Goal: Obtain resource: Download file/media

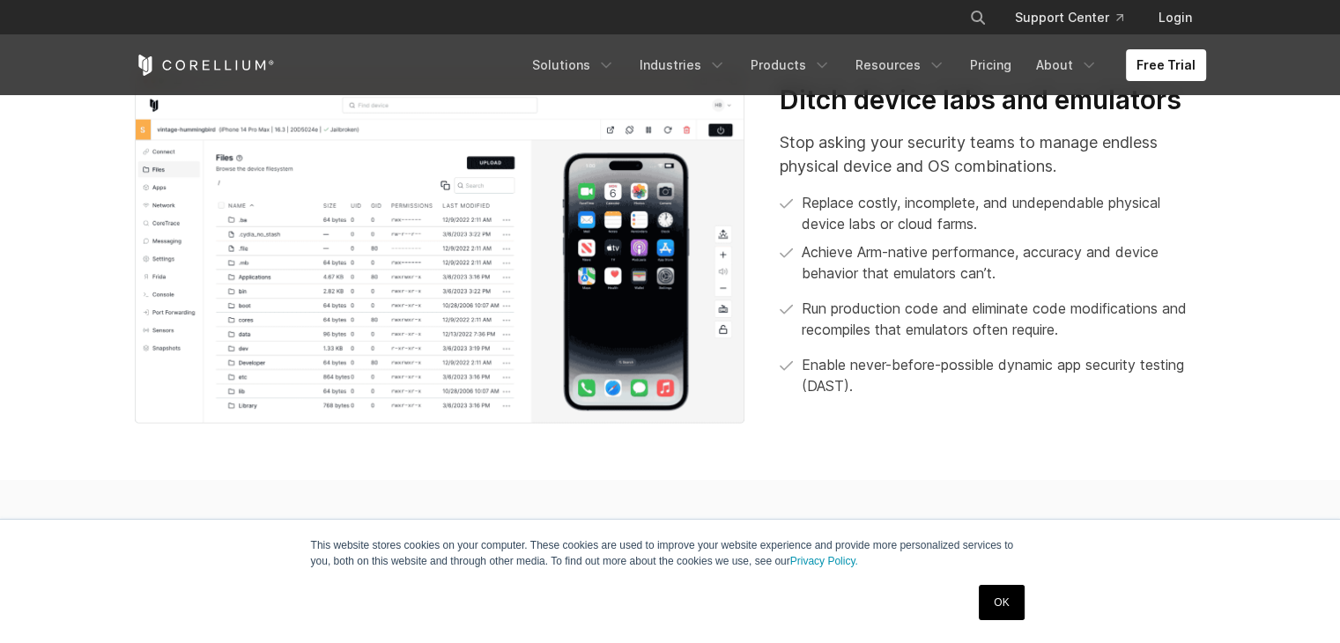
scroll to position [705, 0]
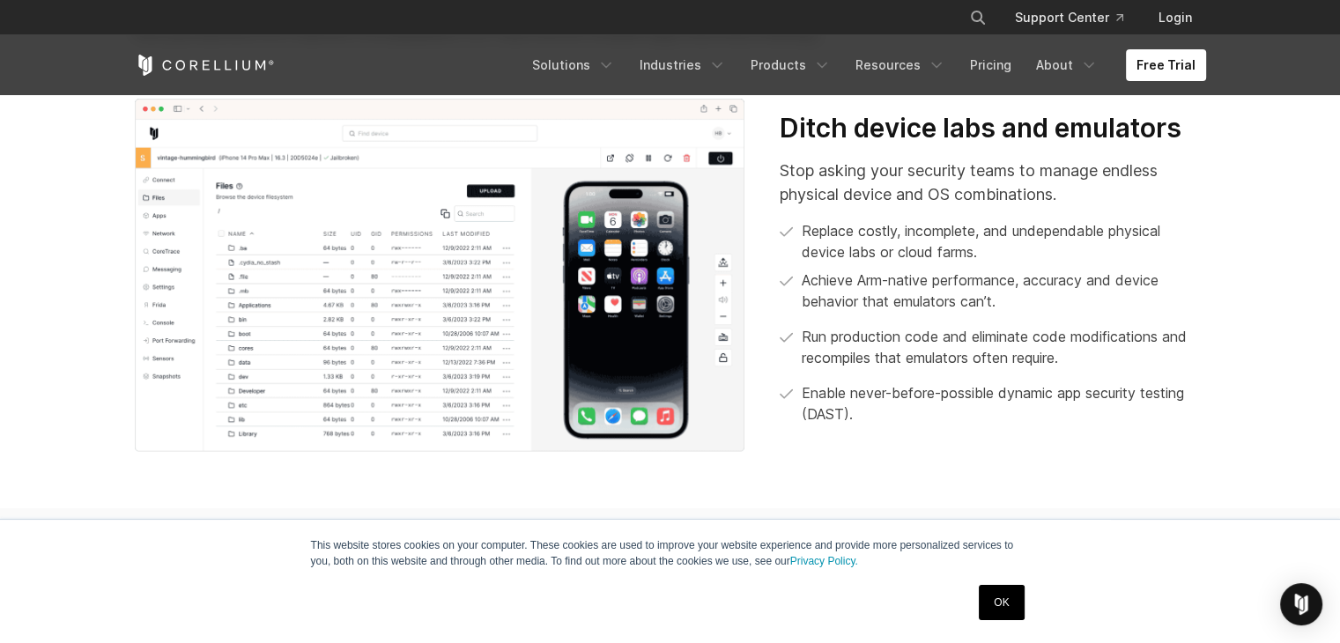
click at [996, 614] on link "OK" at bounding box center [1001, 602] width 45 height 35
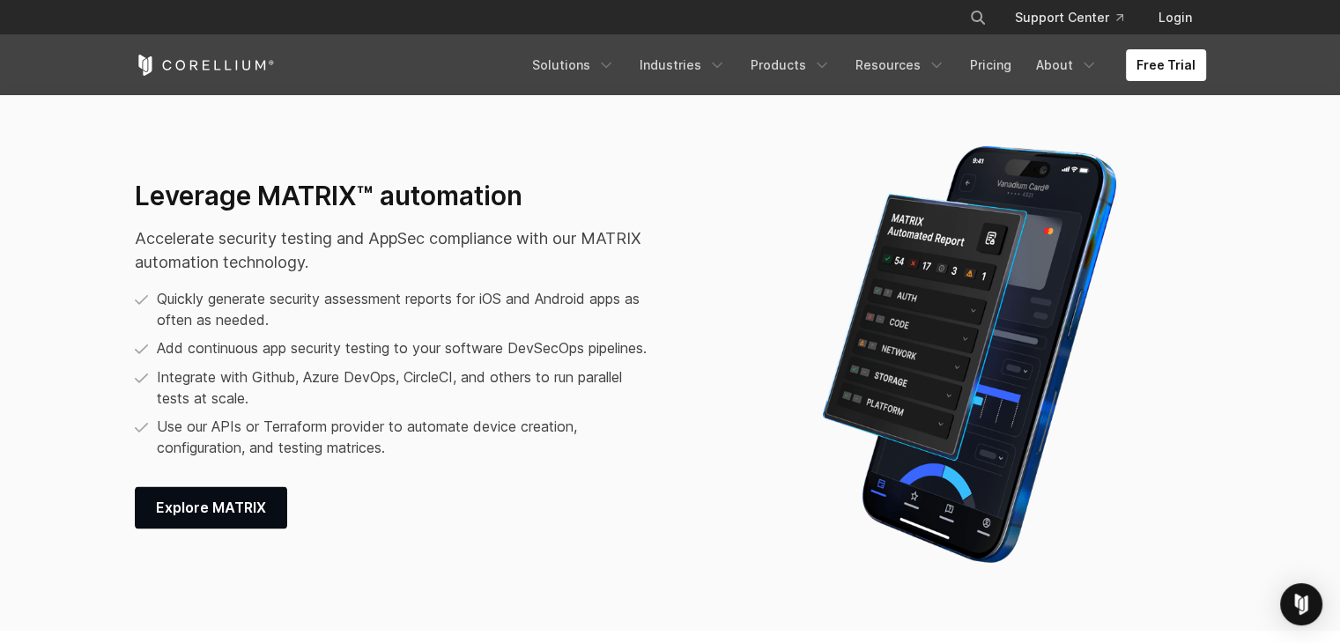
scroll to position [2026, 0]
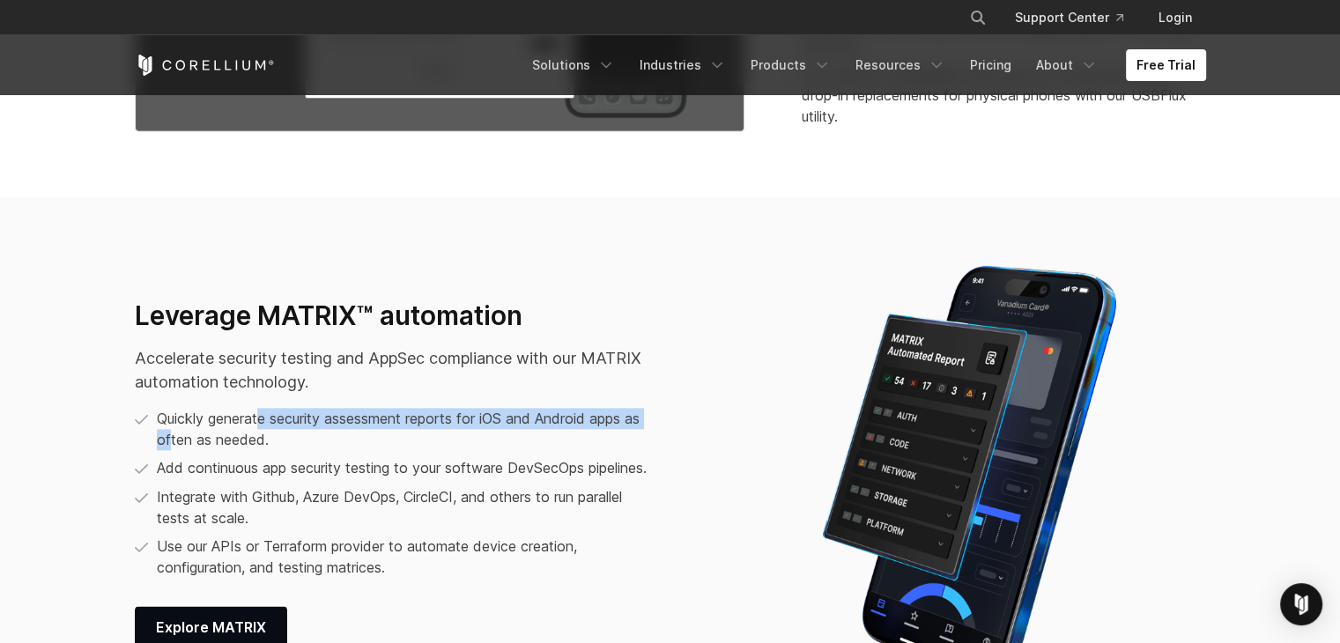
drag, startPoint x: 167, startPoint y: 432, endPoint x: 259, endPoint y: 413, distance: 93.5
click at [259, 413] on p "Quickly generate security assessment reports for iOS and Android apps as often …" at bounding box center [407, 429] width 501 height 42
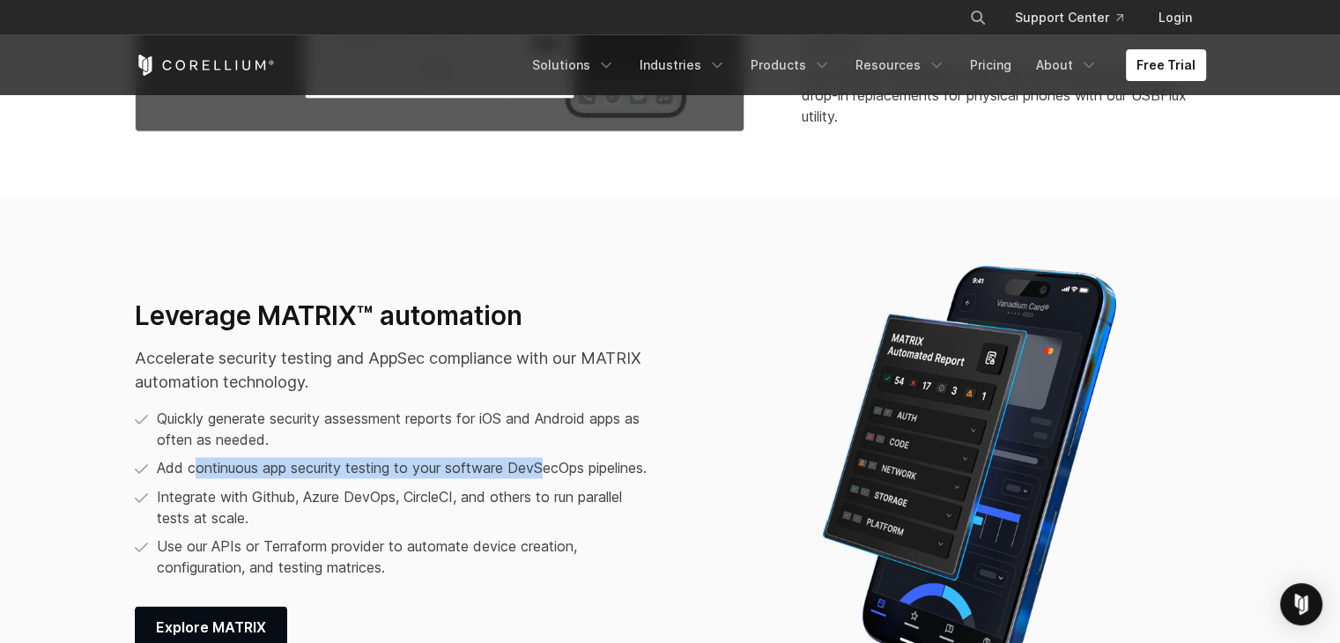
drag, startPoint x: 195, startPoint y: 451, endPoint x: 341, endPoint y: 486, distance: 150.4
click at [532, 469] on p "Add continuous app security testing to your software DevSecOps pipelines." at bounding box center [402, 467] width 490 height 21
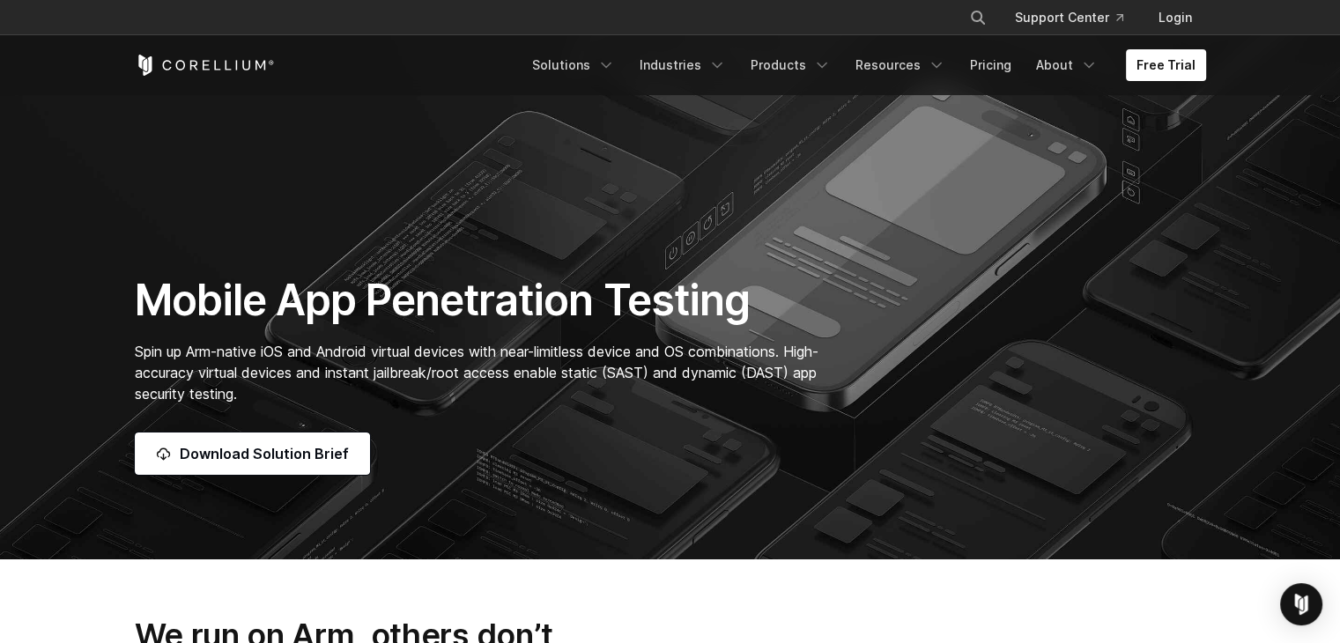
scroll to position [0, 0]
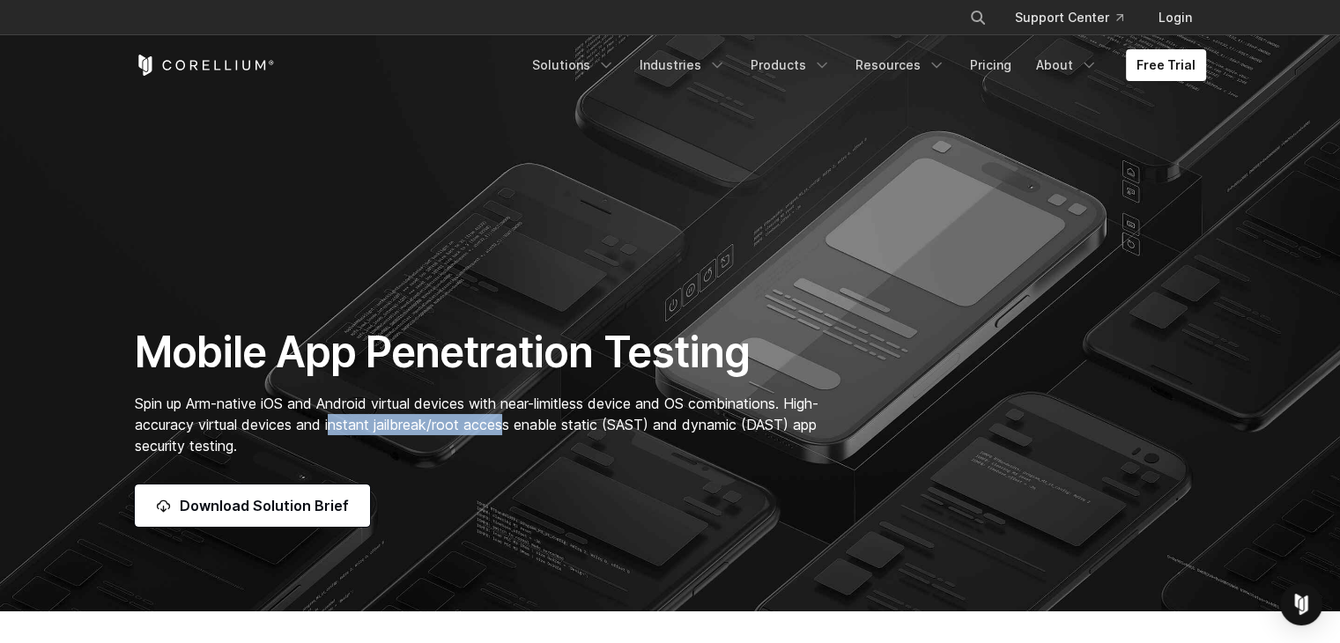
drag, startPoint x: 371, startPoint y: 421, endPoint x: 546, endPoint y: 428, distance: 175.5
click at [546, 428] on span "Spin up Arm-native iOS and Android virtual devices with near-limitless device a…" at bounding box center [477, 425] width 684 height 60
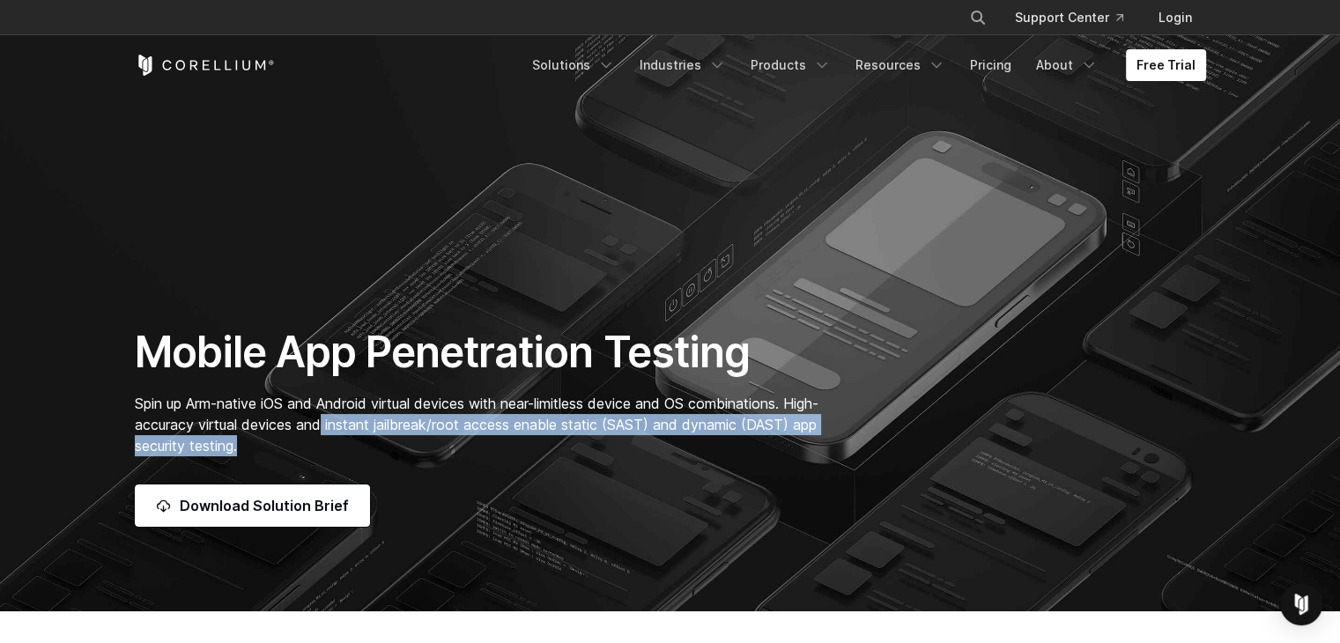
drag, startPoint x: 271, startPoint y: 448, endPoint x: 363, endPoint y: 430, distance: 93.5
click at [363, 430] on p "Spin up Arm-native iOS and Android virtual devices with near-limitless device a…" at bounding box center [486, 424] width 702 height 63
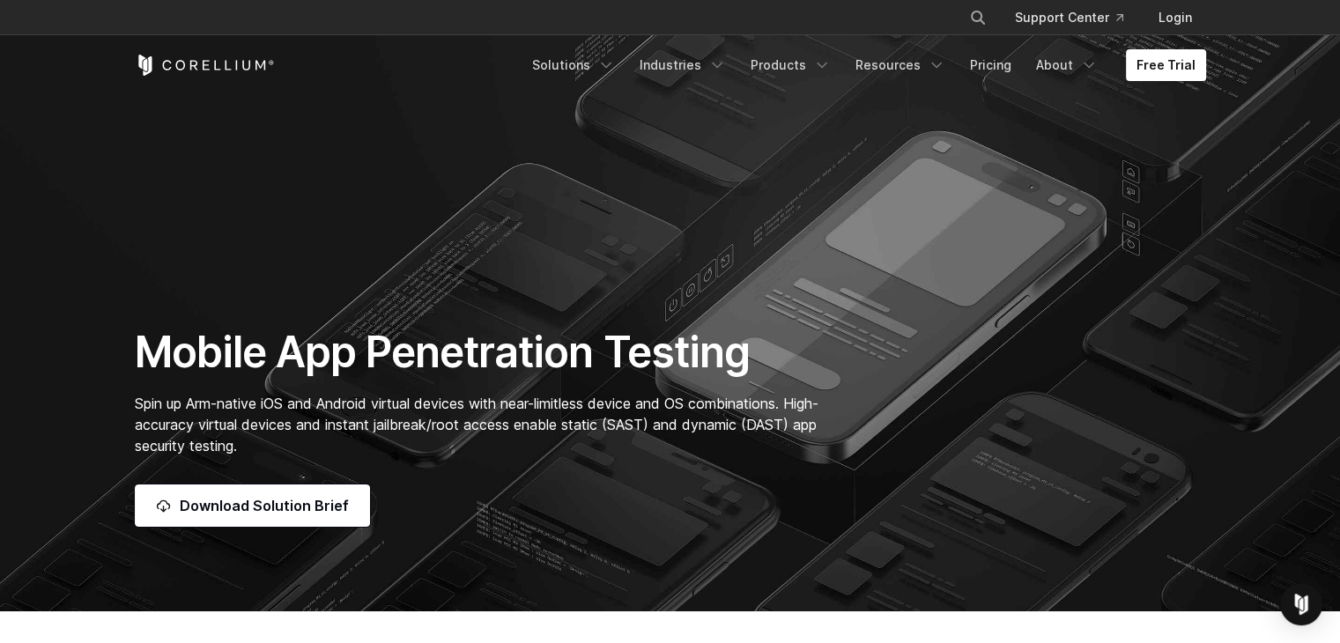
click at [456, 493] on div "Download Solution Brief" at bounding box center [486, 506] width 702 height 42
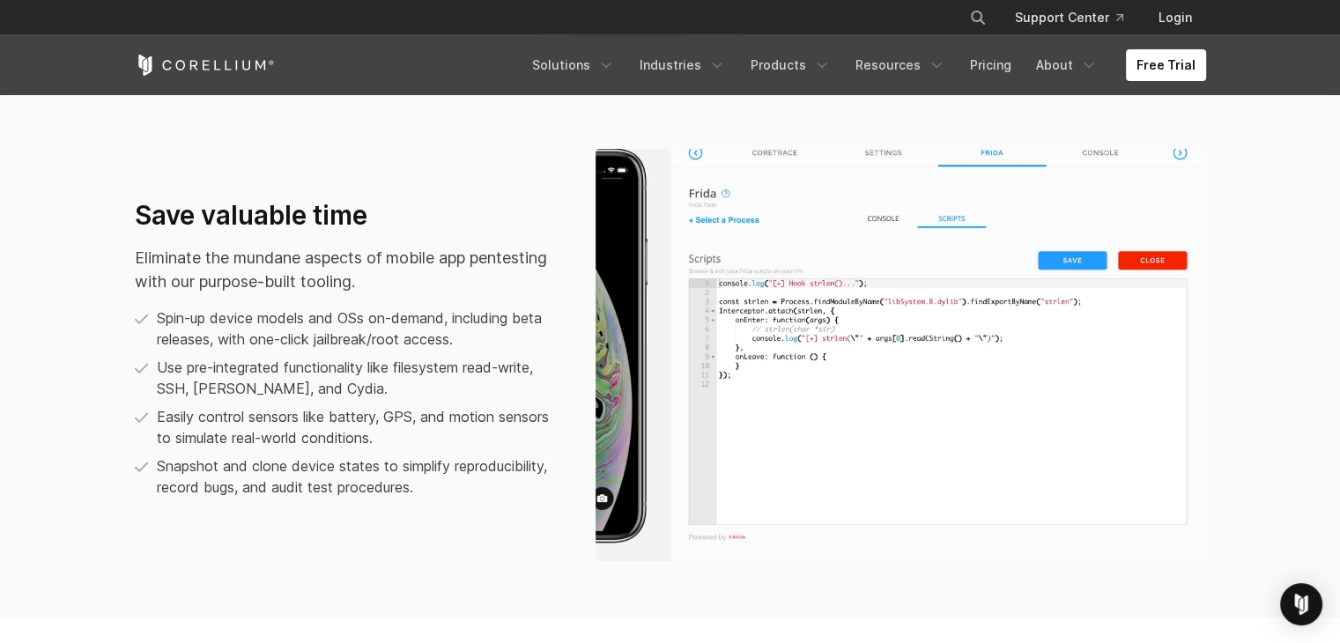
scroll to position [1234, 0]
